Goal: Information Seeking & Learning: Learn about a topic

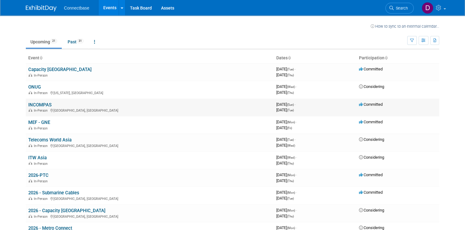
click at [39, 105] on link "INCOMPAS" at bounding box center [39, 105] width 23 height 6
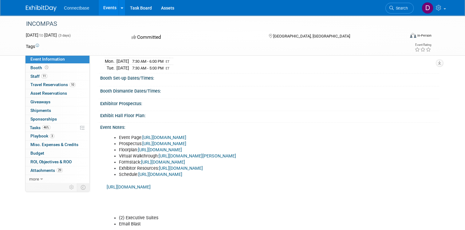
scroll to position [92, 0]
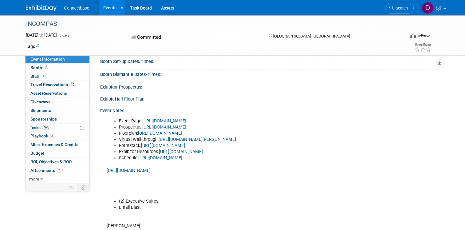
click at [186, 124] on link "[URL][DOMAIN_NAME]" at bounding box center [164, 126] width 44 height 5
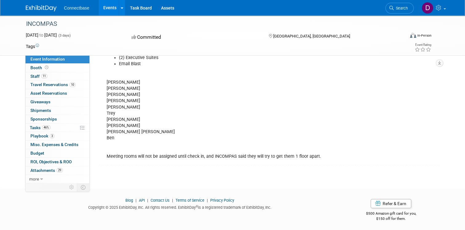
scroll to position [205, 0]
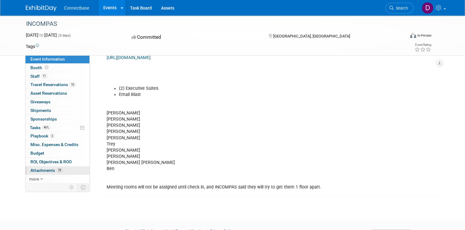
click at [41, 168] on span "Attachments 29" at bounding box center [46, 170] width 32 height 5
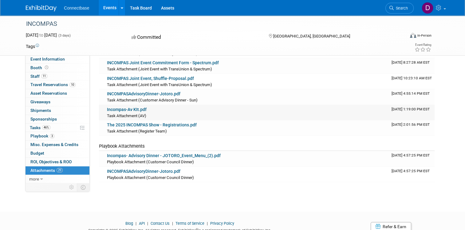
scroll to position [441, 0]
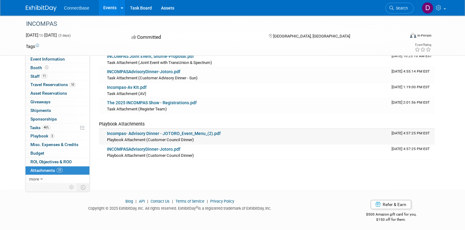
click at [143, 131] on link "Incompas- Advisory Dinner - JOTORO_Event_Menu_(2).pdf" at bounding box center [164, 133] width 114 height 5
click at [31, 178] on span "more" at bounding box center [34, 178] width 10 height 5
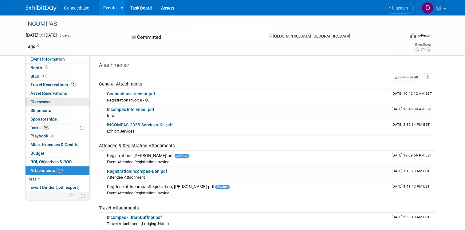
scroll to position [0, 0]
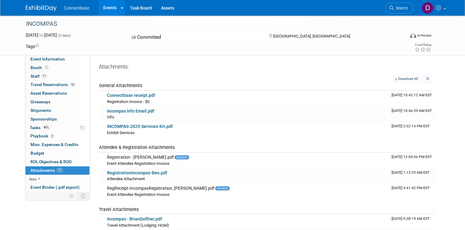
click at [39, 6] on img at bounding box center [41, 8] width 31 height 6
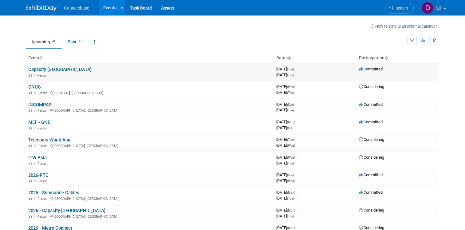
click at [41, 69] on link "Capacity [GEOGRAPHIC_DATA]" at bounding box center [59, 70] width 63 height 6
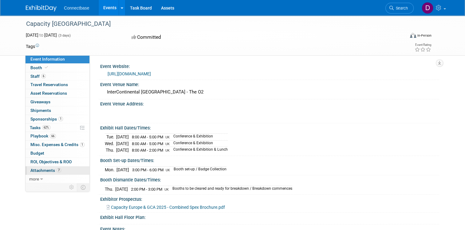
click at [42, 169] on span "Attachments 7" at bounding box center [45, 170] width 31 height 5
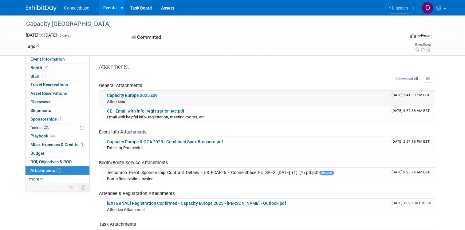
click at [129, 94] on link "Capacity Europe 2025.csv" at bounding box center [132, 95] width 50 height 5
click at [203, 115] on div "Email with helpful info- registration, meeting rooms, etc Email with helpful in…" at bounding box center [247, 117] width 280 height 6
click at [106, 8] on link "Events" at bounding box center [110, 7] width 22 height 15
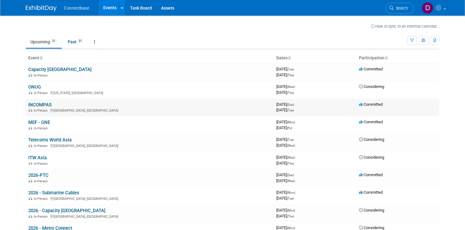
click at [37, 104] on link "INCOMPAS" at bounding box center [39, 105] width 23 height 6
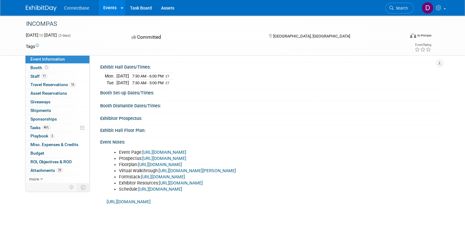
scroll to position [61, 0]
click at [151, 200] on link "[URL][DOMAIN_NAME]" at bounding box center [129, 200] width 44 height 5
